Goal: Task Accomplishment & Management: Manage account settings

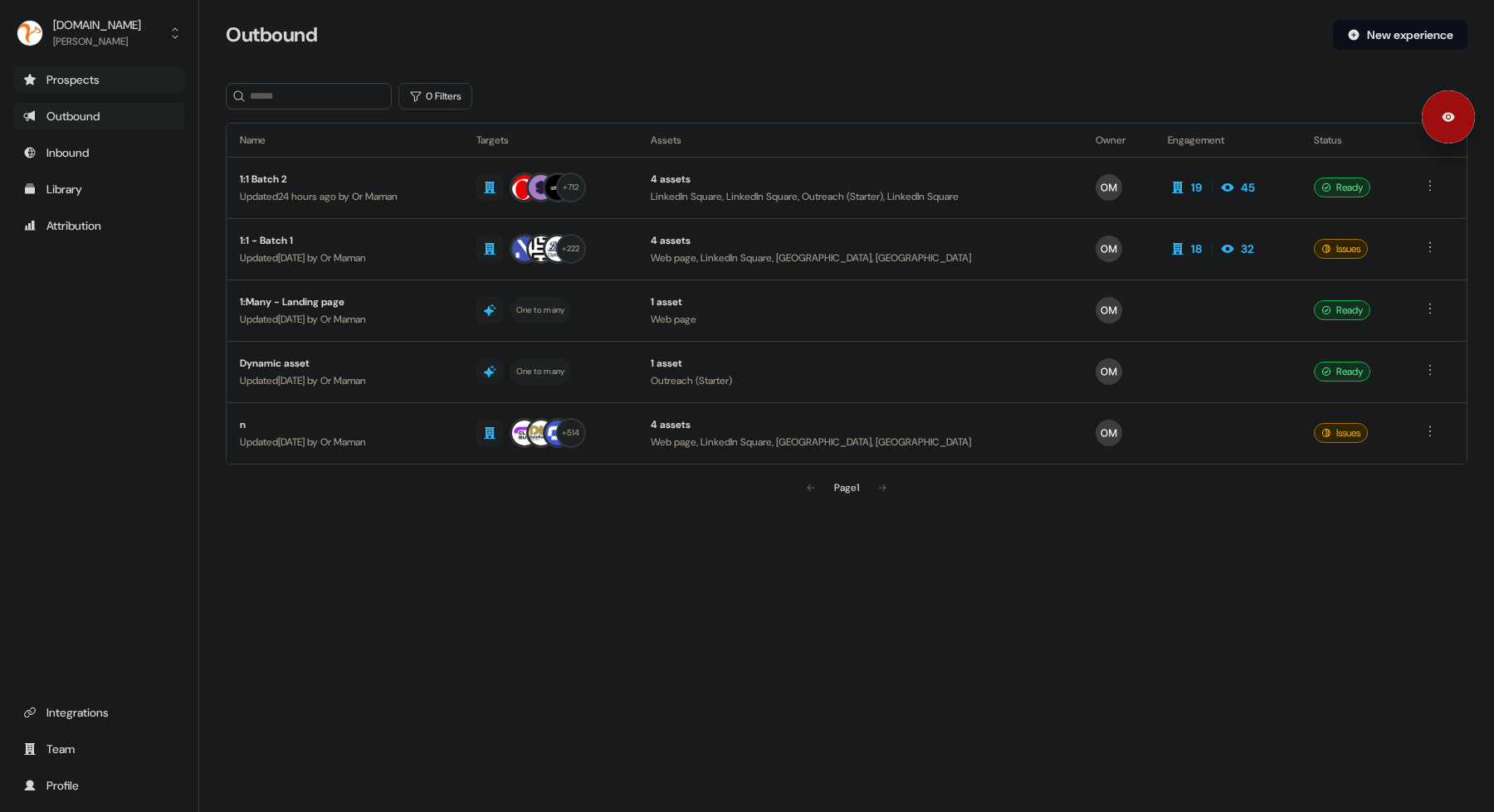
click at [124, 86] on div "Prospects" at bounding box center [99, 80] width 152 height 17
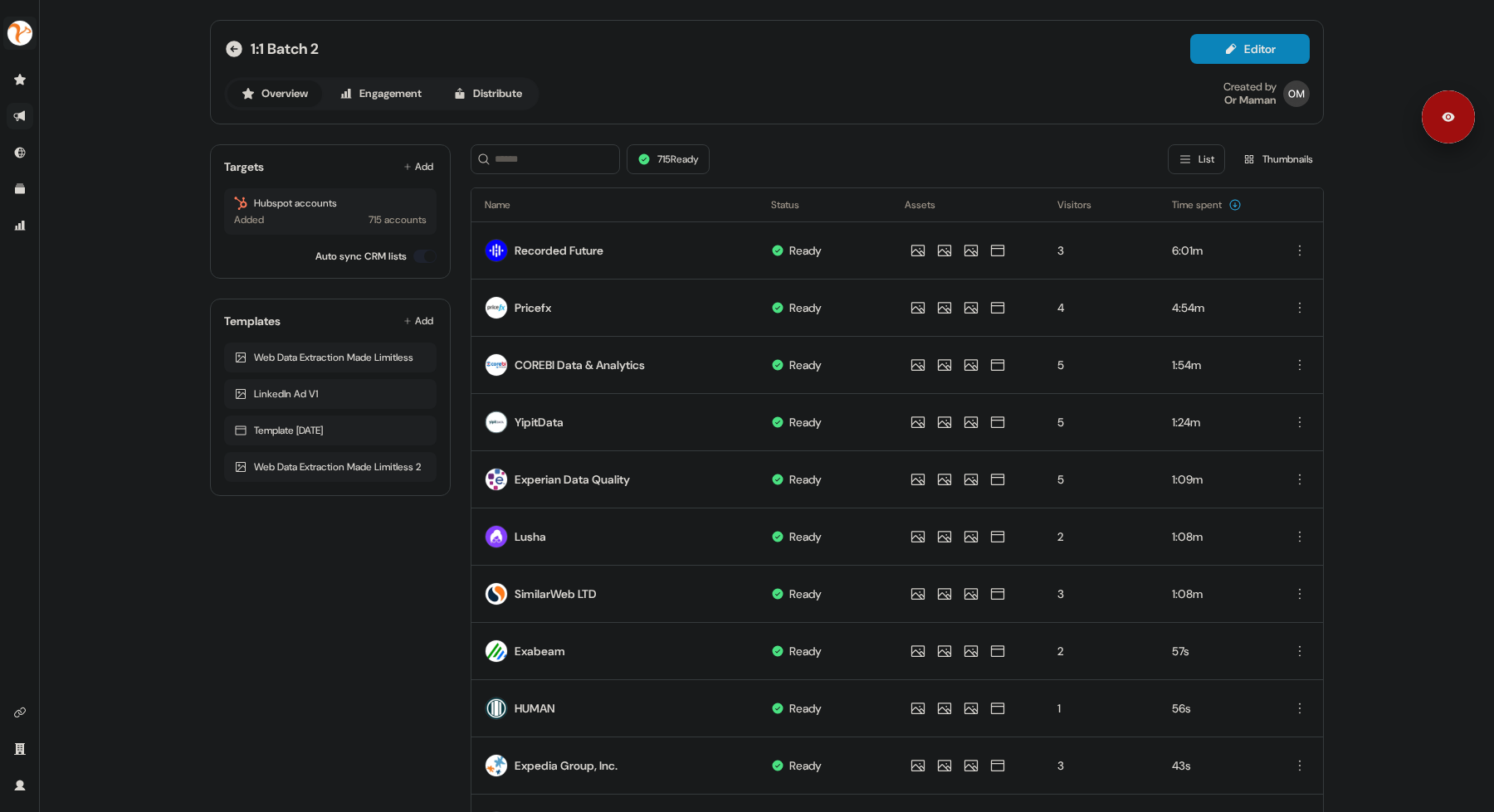
click at [29, 29] on img "side nav menu" at bounding box center [20, 34] width 27 height 27
click at [61, 134] on div "Logout" at bounding box center [86, 138] width 158 height 30
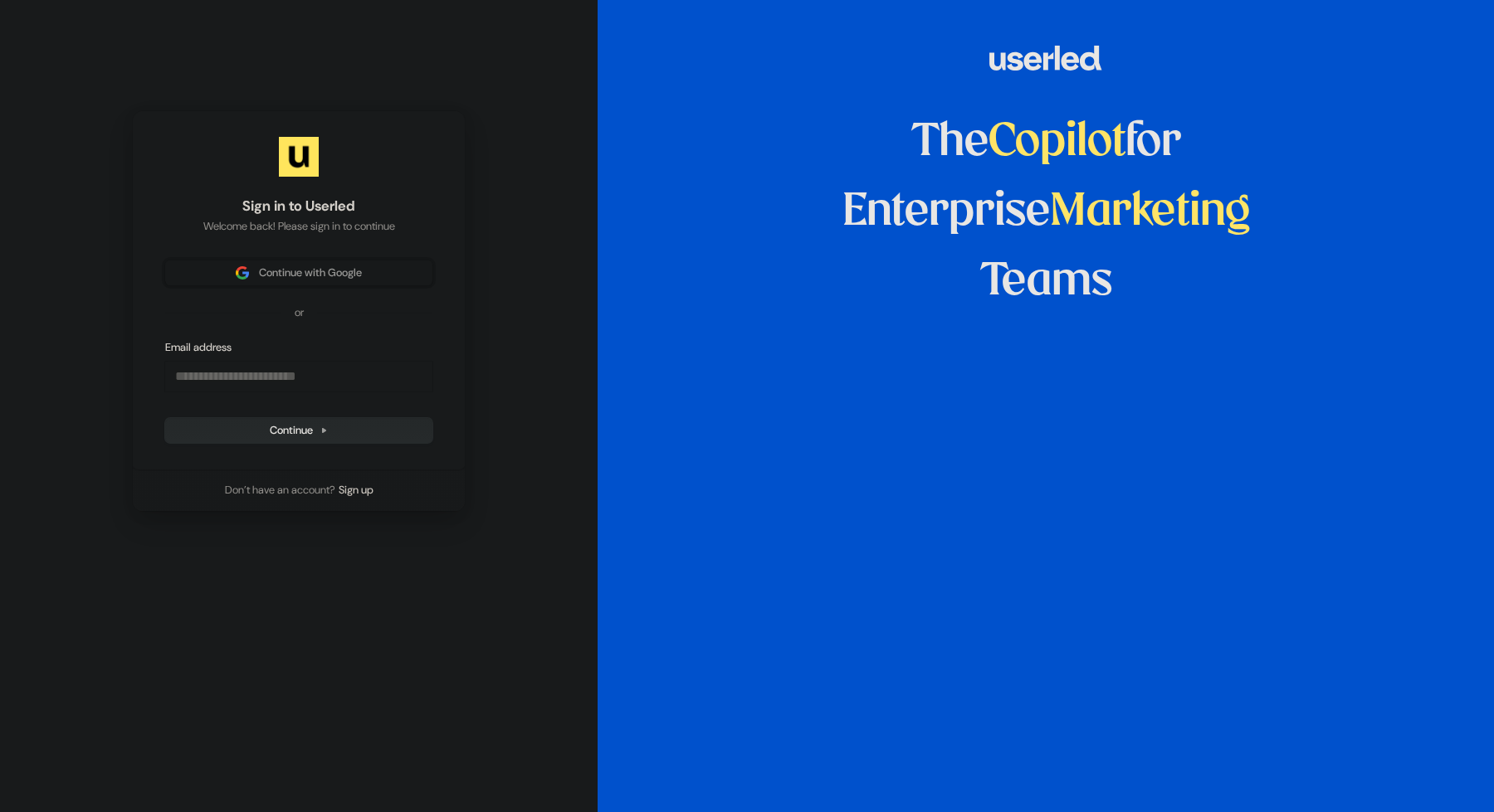
click at [320, 284] on button "Continue with Google" at bounding box center [299, 273] width 267 height 25
